Goal: Transaction & Acquisition: Purchase product/service

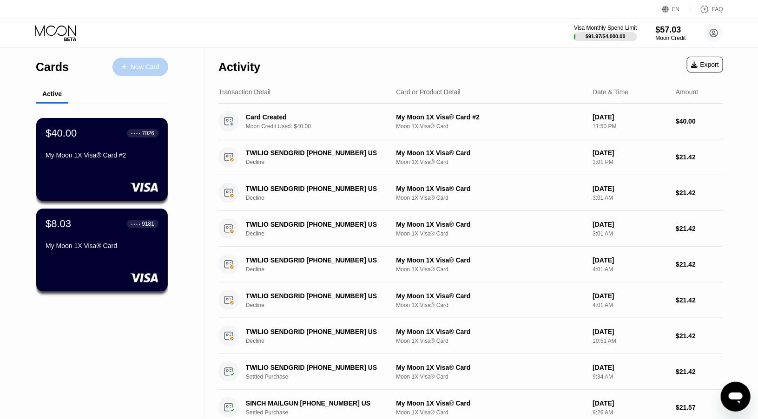
click at [151, 64] on div "New Card" at bounding box center [145, 67] width 29 height 8
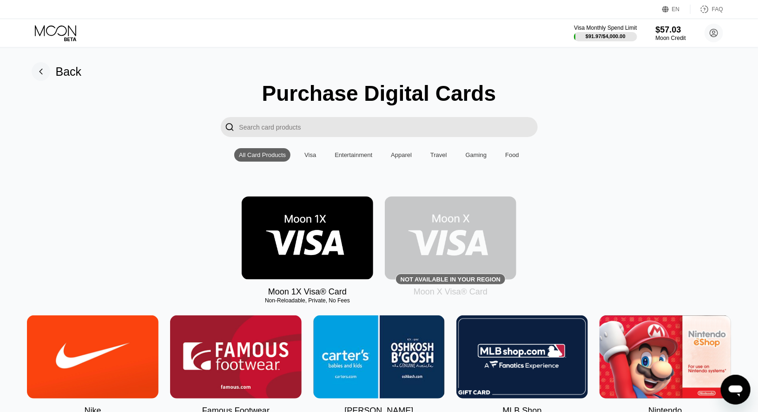
click at [309, 230] on img at bounding box center [308, 238] width 132 height 83
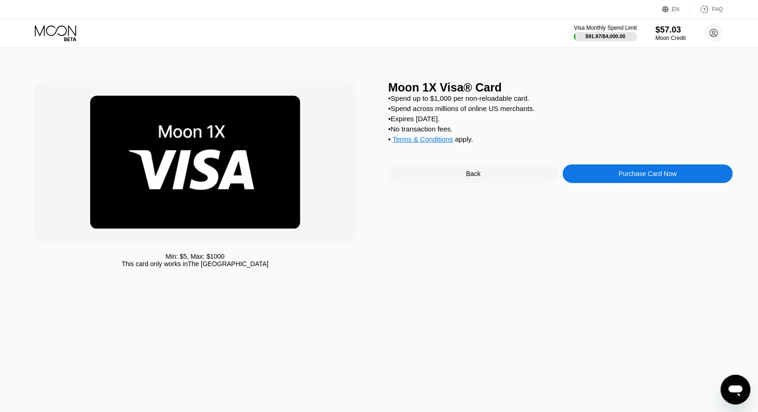
click at [629, 178] on div "Purchase Card Now" at bounding box center [648, 173] width 58 height 7
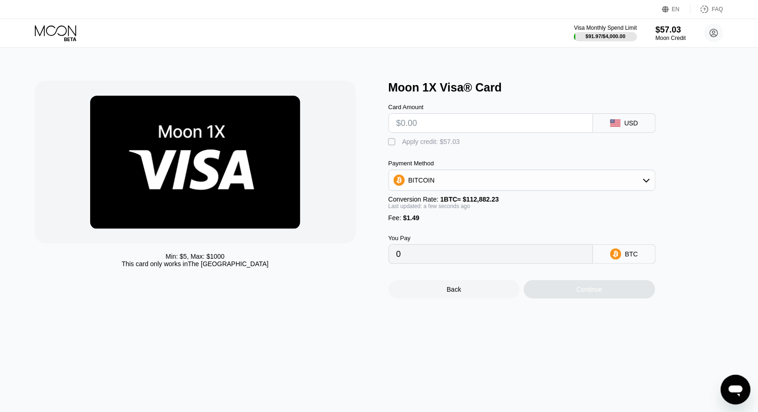
click at [424, 130] on input "text" at bounding box center [490, 123] width 189 height 19
type input "$5"
type input "0.00005750"
type input "$50"
type input "0.00045614"
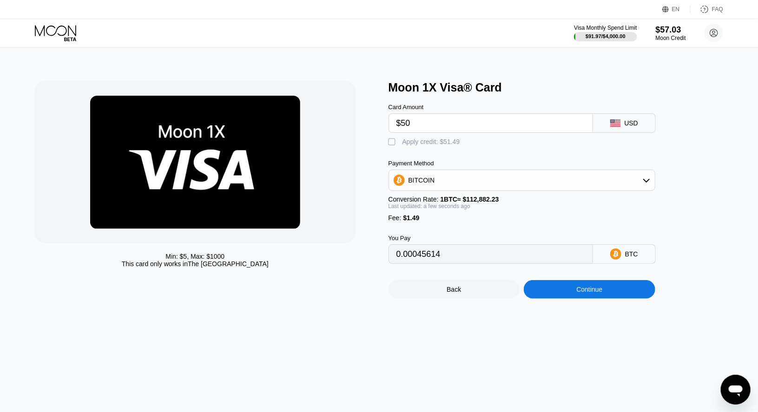
type input "$50"
click at [410, 144] on div "Apply credit: $51.49" at bounding box center [431, 141] width 58 height 7
type input "0"
click at [587, 293] on div "Continue" at bounding box center [589, 289] width 26 height 7
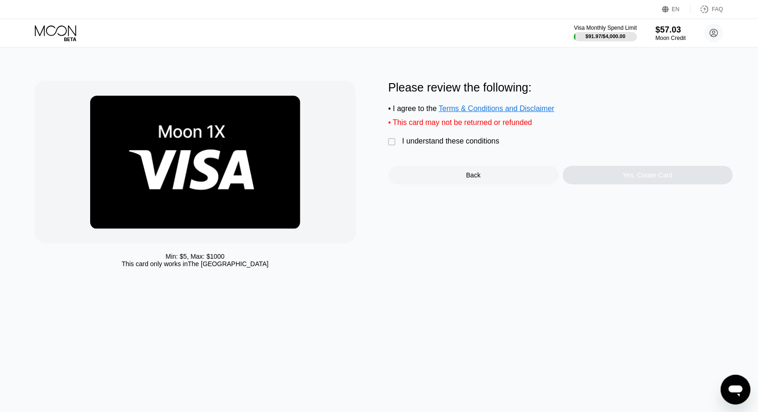
click at [471, 145] on div "I understand these conditions" at bounding box center [450, 141] width 97 height 8
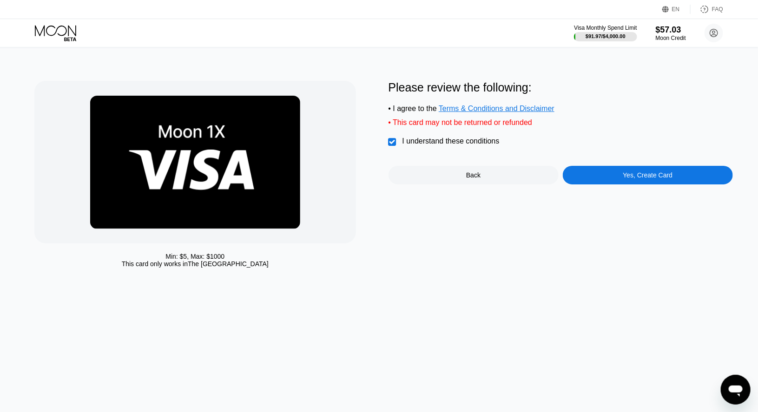
click at [620, 185] on div "Yes, Create Card" at bounding box center [648, 175] width 170 height 19
